Goal: Information Seeking & Learning: Learn about a topic

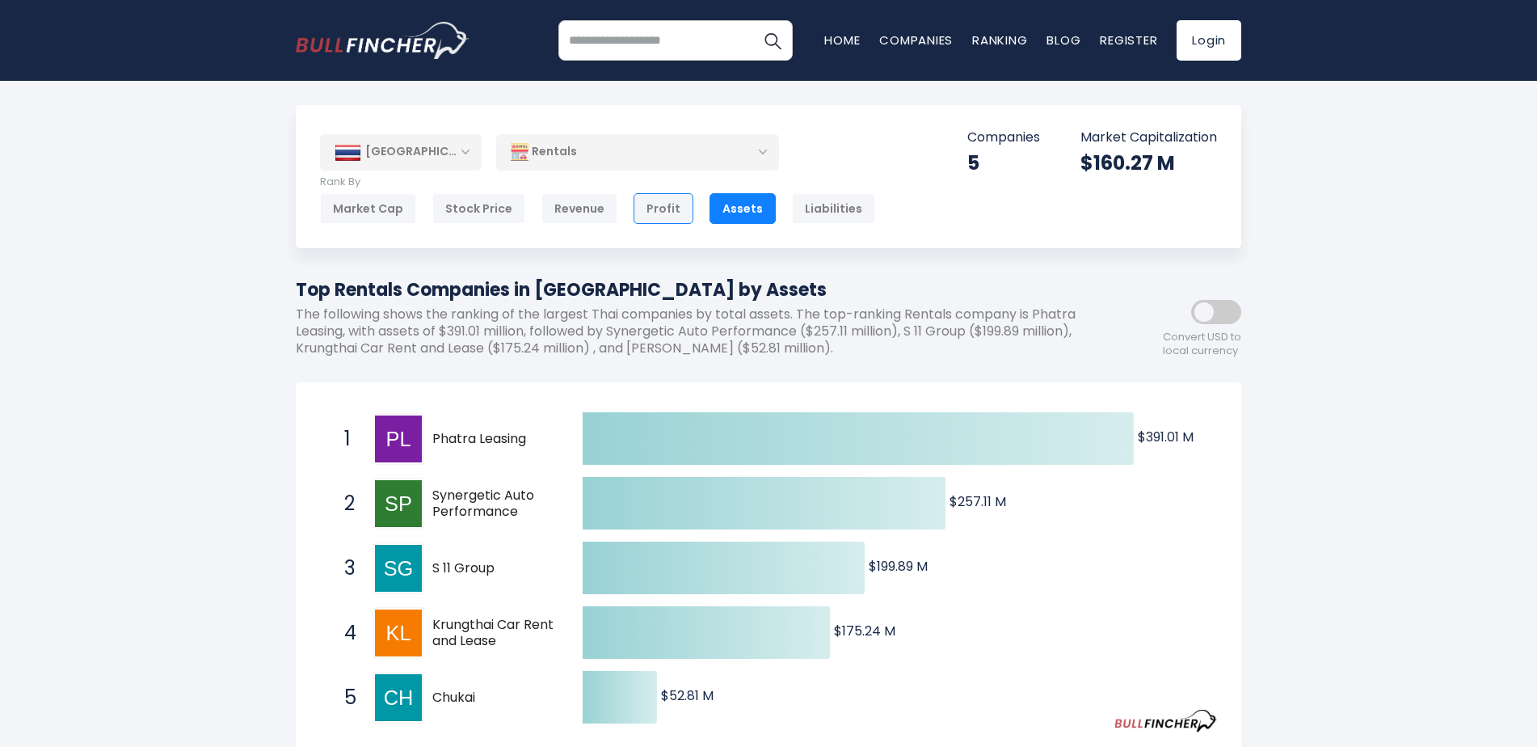
click at [640, 205] on div "Profit" at bounding box center [664, 208] width 60 height 31
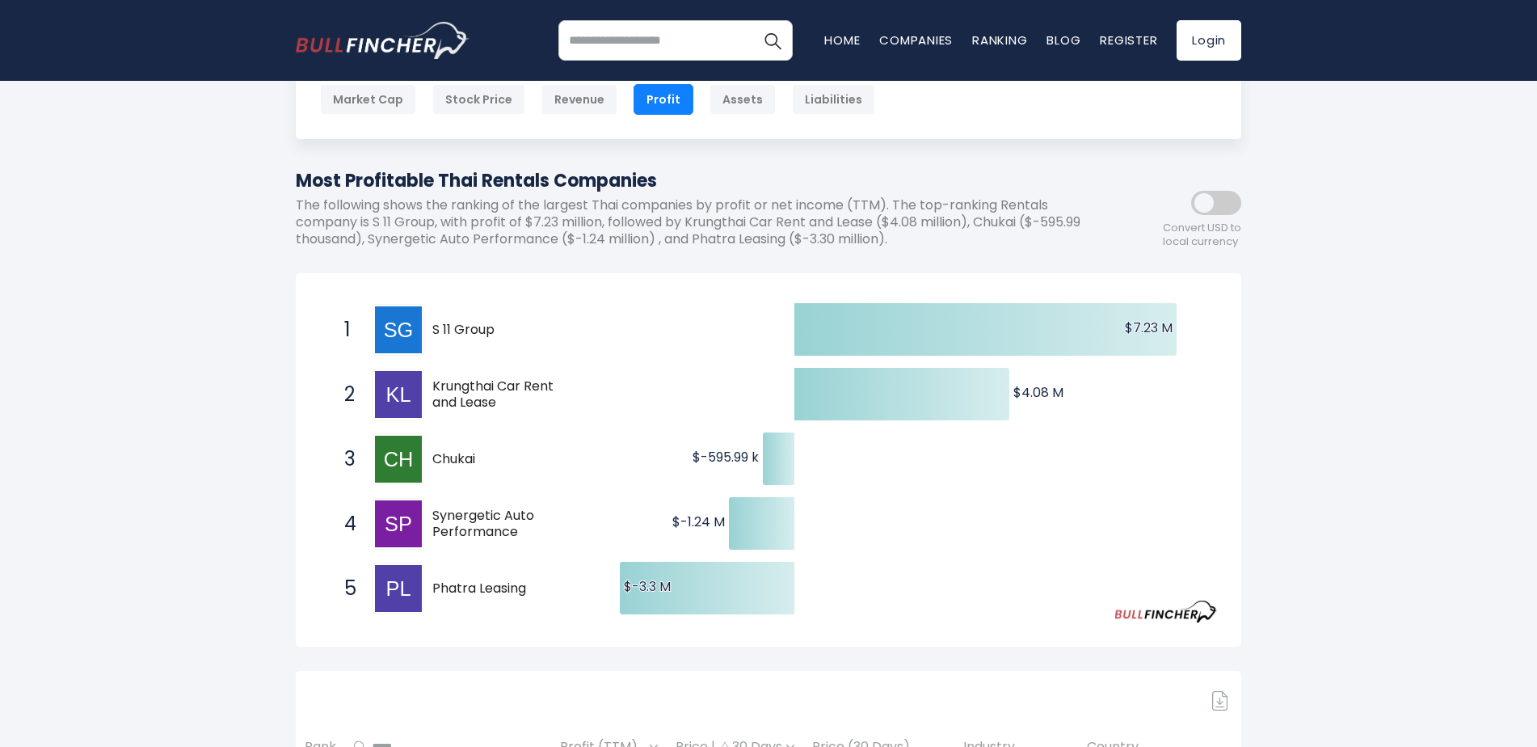
scroll to position [81, 0]
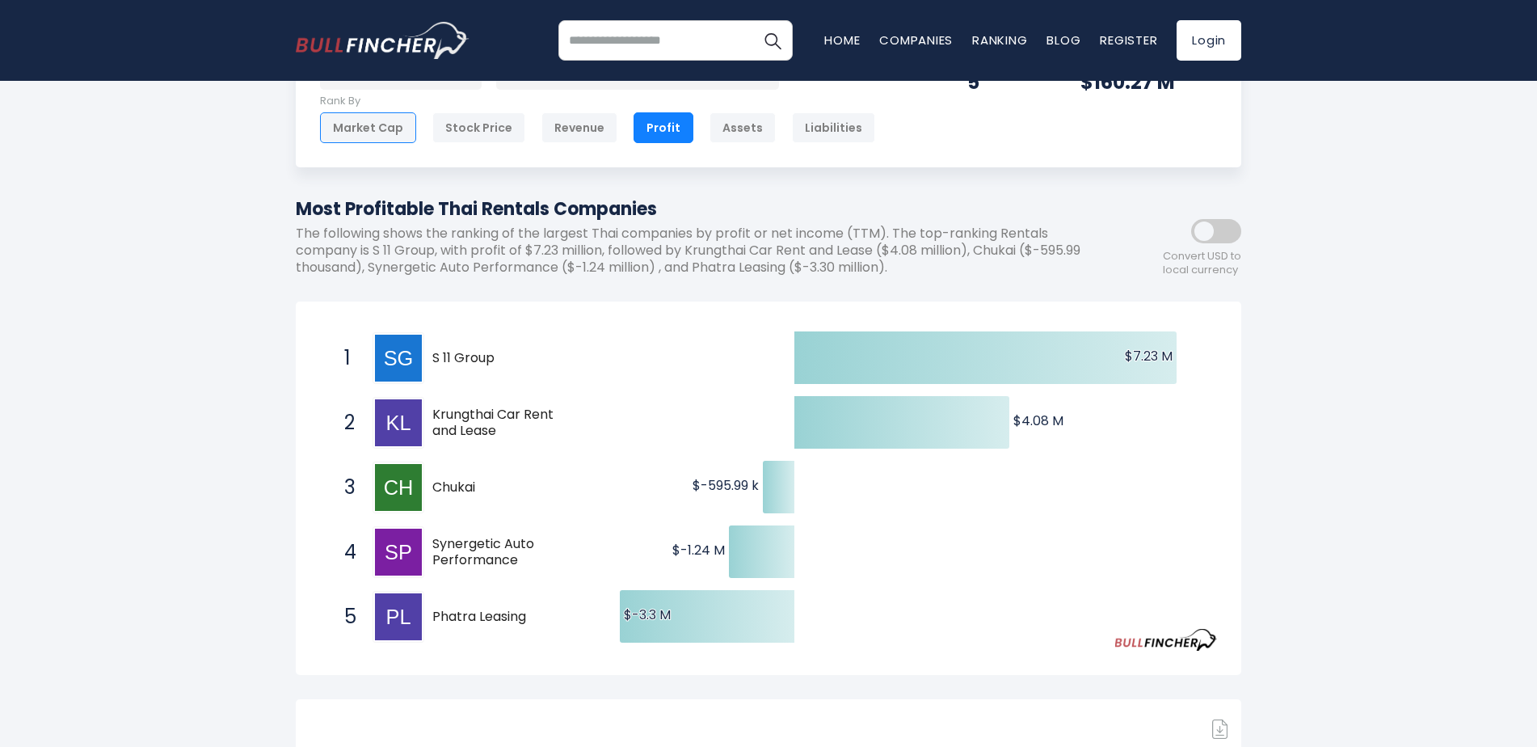
click at [360, 131] on div "Market Cap" at bounding box center [368, 127] width 96 height 31
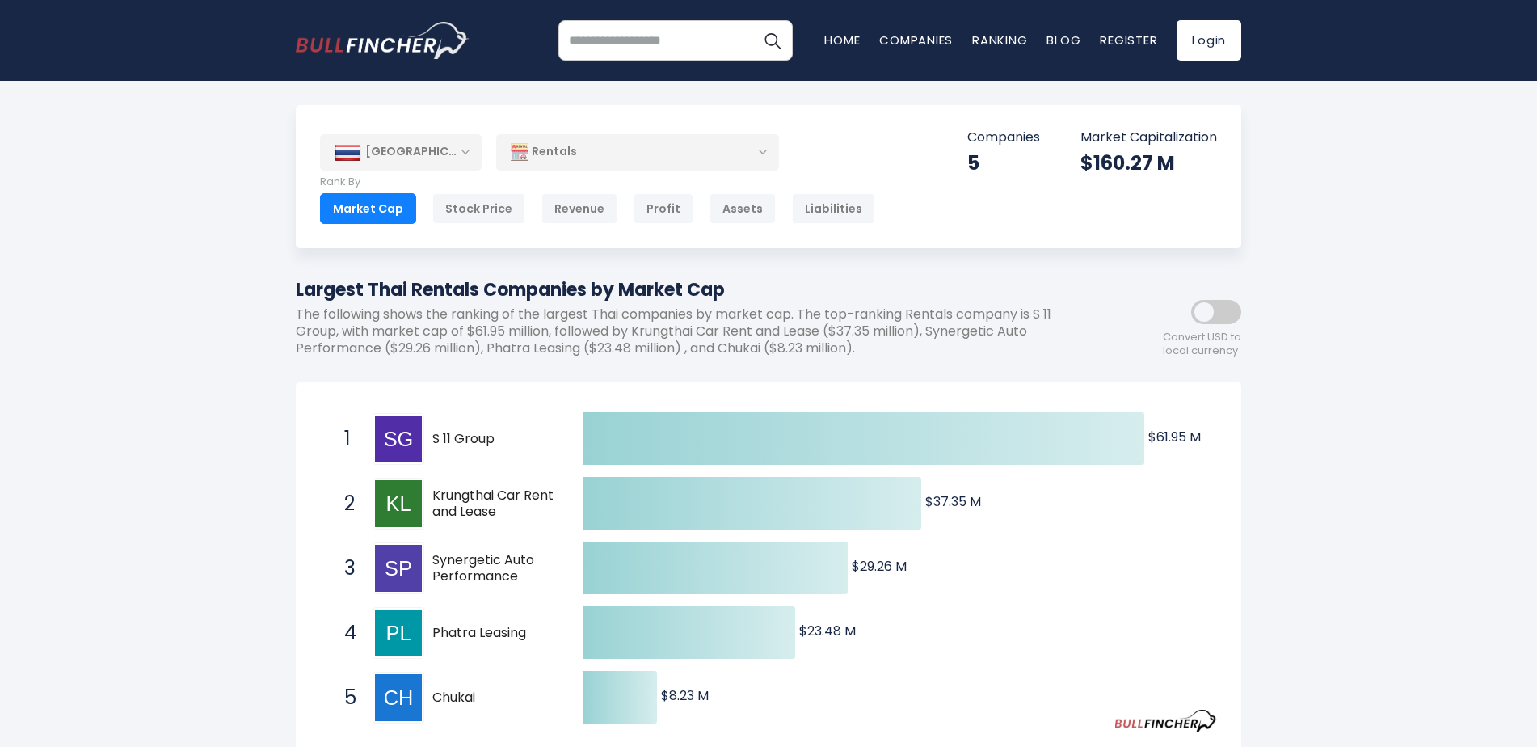
click at [652, 158] on div "Rentals" at bounding box center [637, 151] width 283 height 37
